Goal: Task Accomplishment & Management: Manage account settings

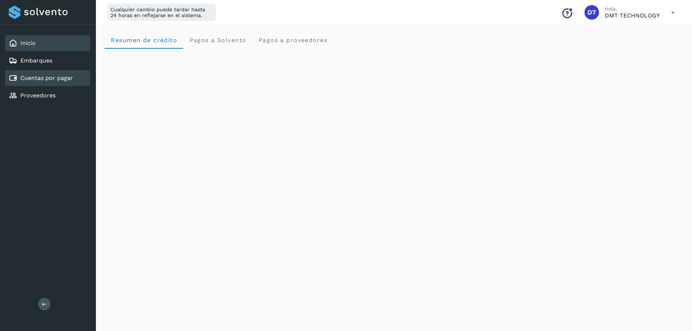
click at [59, 76] on link "Cuentas por pagar" at bounding box center [46, 77] width 53 height 7
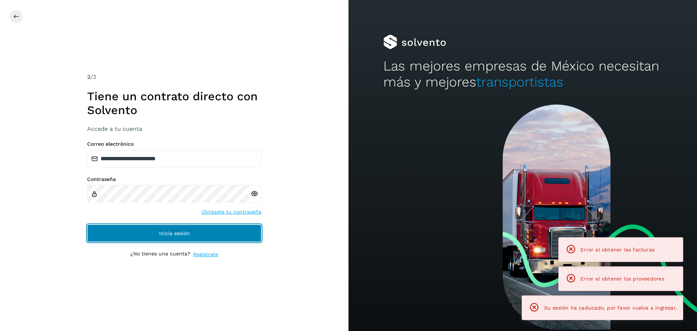
click at [179, 236] on button "Inicia sesión" at bounding box center [174, 233] width 174 height 17
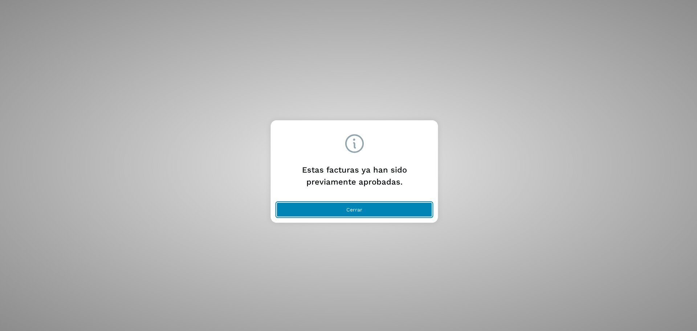
drag, startPoint x: 401, startPoint y: 209, endPoint x: 407, endPoint y: 205, distance: 7.1
click at [400, 209] on button "Cerrar" at bounding box center [355, 209] width 156 height 15
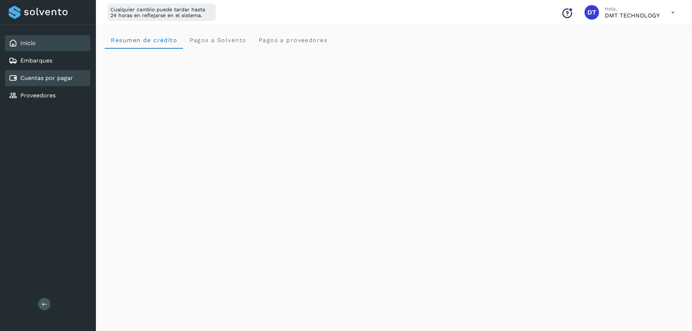
click at [45, 76] on link "Cuentas por pagar" at bounding box center [46, 77] width 53 height 7
click at [49, 98] on link "Proveedores" at bounding box center [37, 95] width 35 height 7
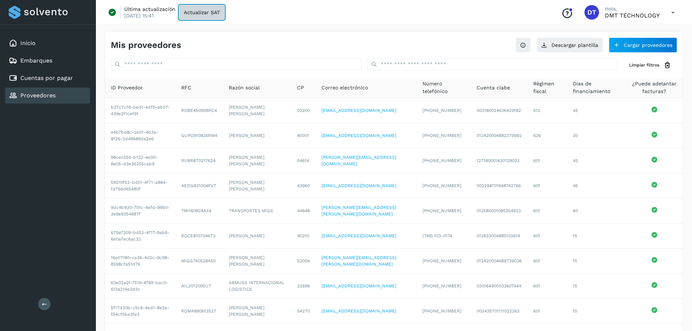
click at [197, 15] on span "Actualizar SAT" at bounding box center [202, 12] width 36 height 5
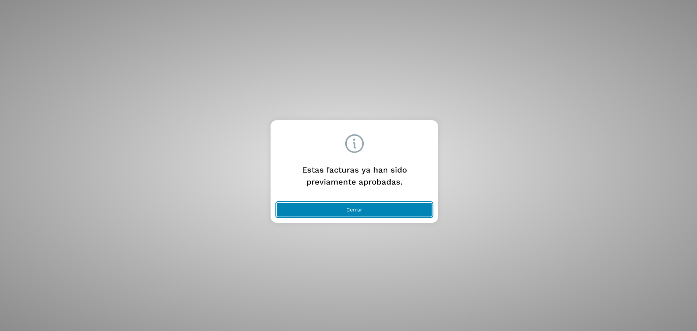
click at [364, 209] on button "Cerrar" at bounding box center [355, 209] width 156 height 15
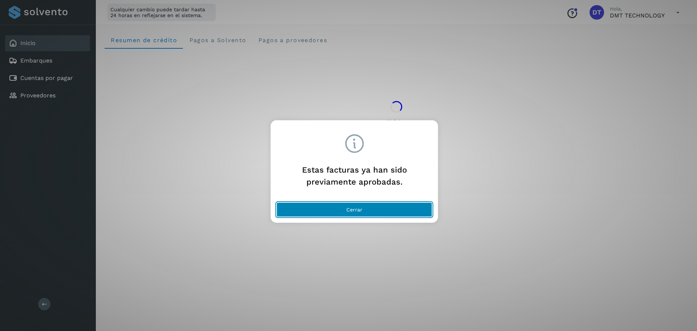
click at [387, 211] on button "Cerrar" at bounding box center [355, 209] width 156 height 15
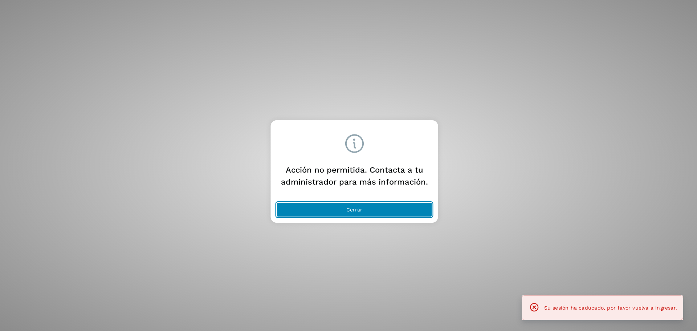
drag, startPoint x: 350, startPoint y: 211, endPoint x: 501, endPoint y: 138, distance: 167.8
click at [350, 211] on span "Cerrar" at bounding box center [355, 209] width 16 height 5
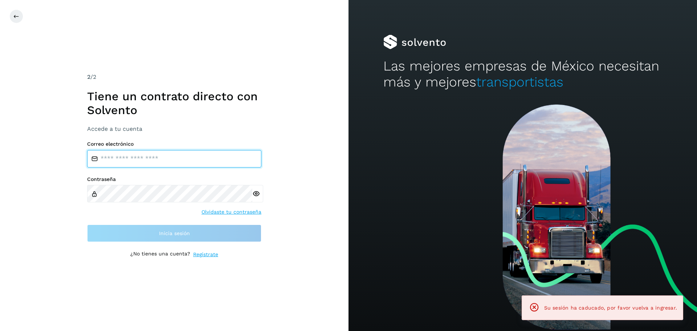
type input "**********"
